Goal: Contribute content

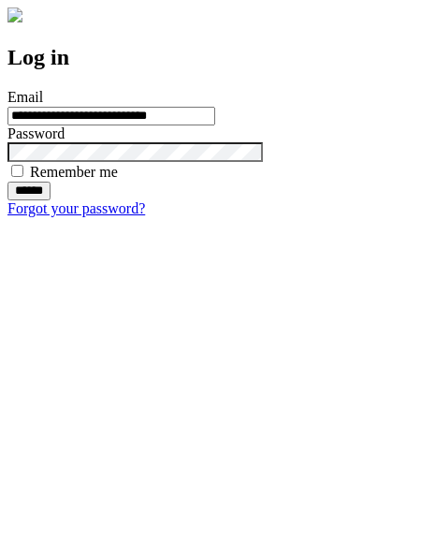
type input "**********"
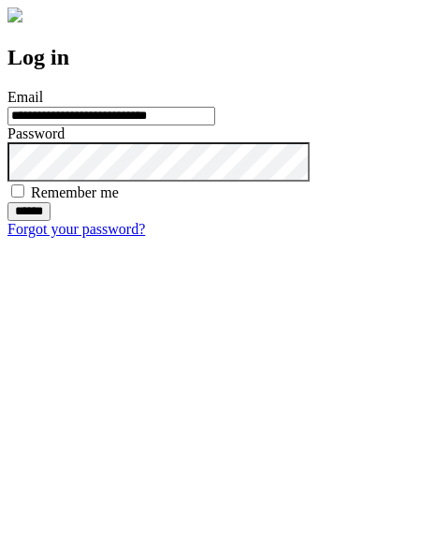
click at [51, 221] on input "******" at bounding box center [28, 211] width 43 height 19
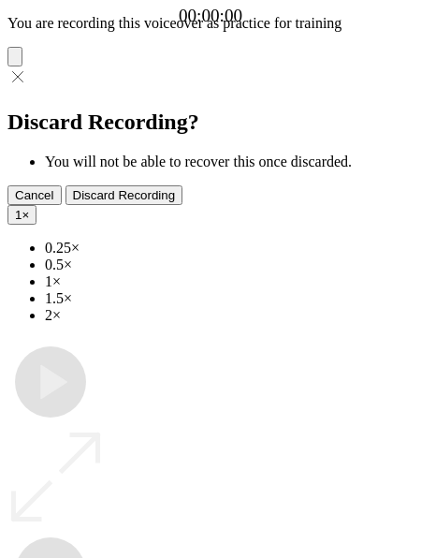
type input "**********"
